Goal: Complete application form

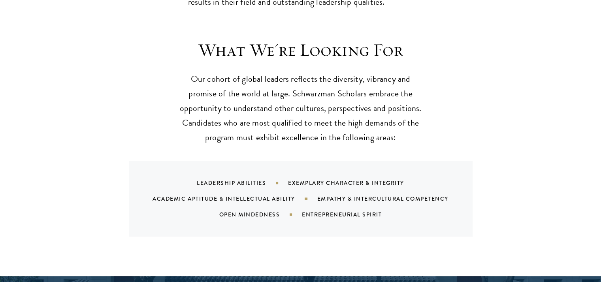
scroll to position [739, 0]
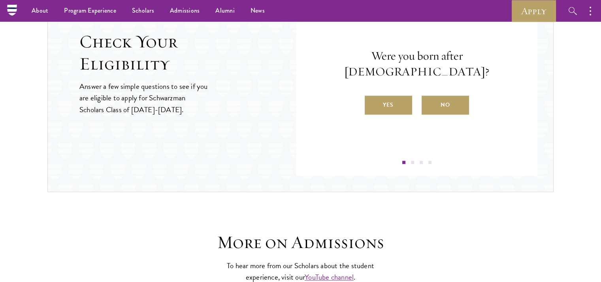
scroll to position [865, 0]
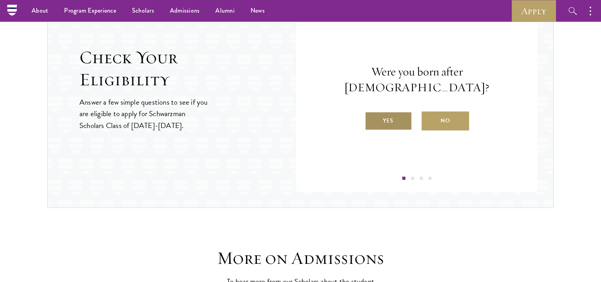
click at [384, 112] on label "Yes" at bounding box center [387, 120] width 47 height 19
click at [372, 112] on input "Yes" at bounding box center [367, 115] width 7 height 7
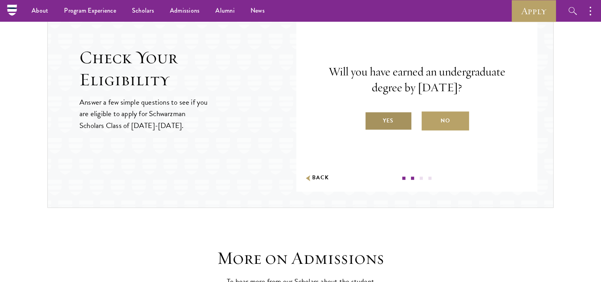
click at [385, 125] on label "Yes" at bounding box center [387, 120] width 47 height 19
click at [372, 119] on input "Yes" at bounding box center [367, 115] width 7 height 7
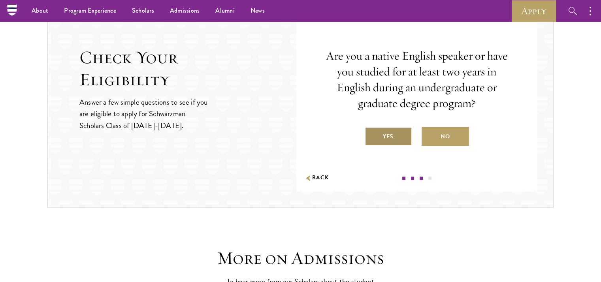
click at [386, 136] on label "Yes" at bounding box center [387, 136] width 47 height 19
click at [372, 135] on input "Yes" at bounding box center [367, 131] width 7 height 7
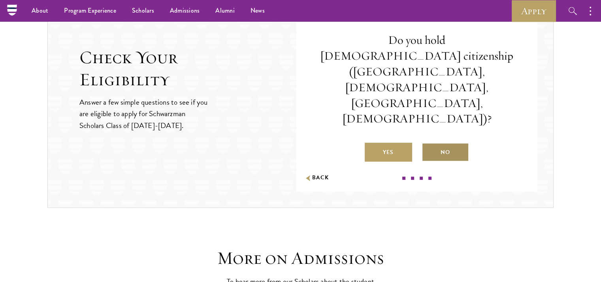
click at [449, 143] on label "No" at bounding box center [444, 152] width 47 height 19
click at [428, 144] on input "No" at bounding box center [424, 147] width 7 height 7
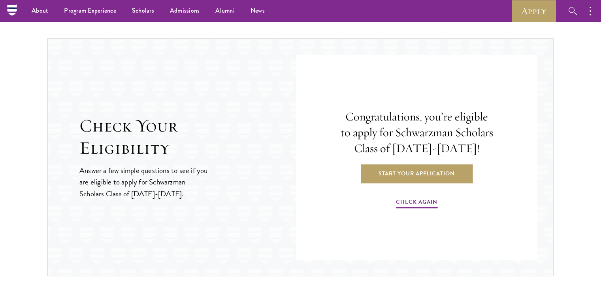
scroll to position [755, 0]
